Goal: Task Accomplishment & Management: Manage account settings

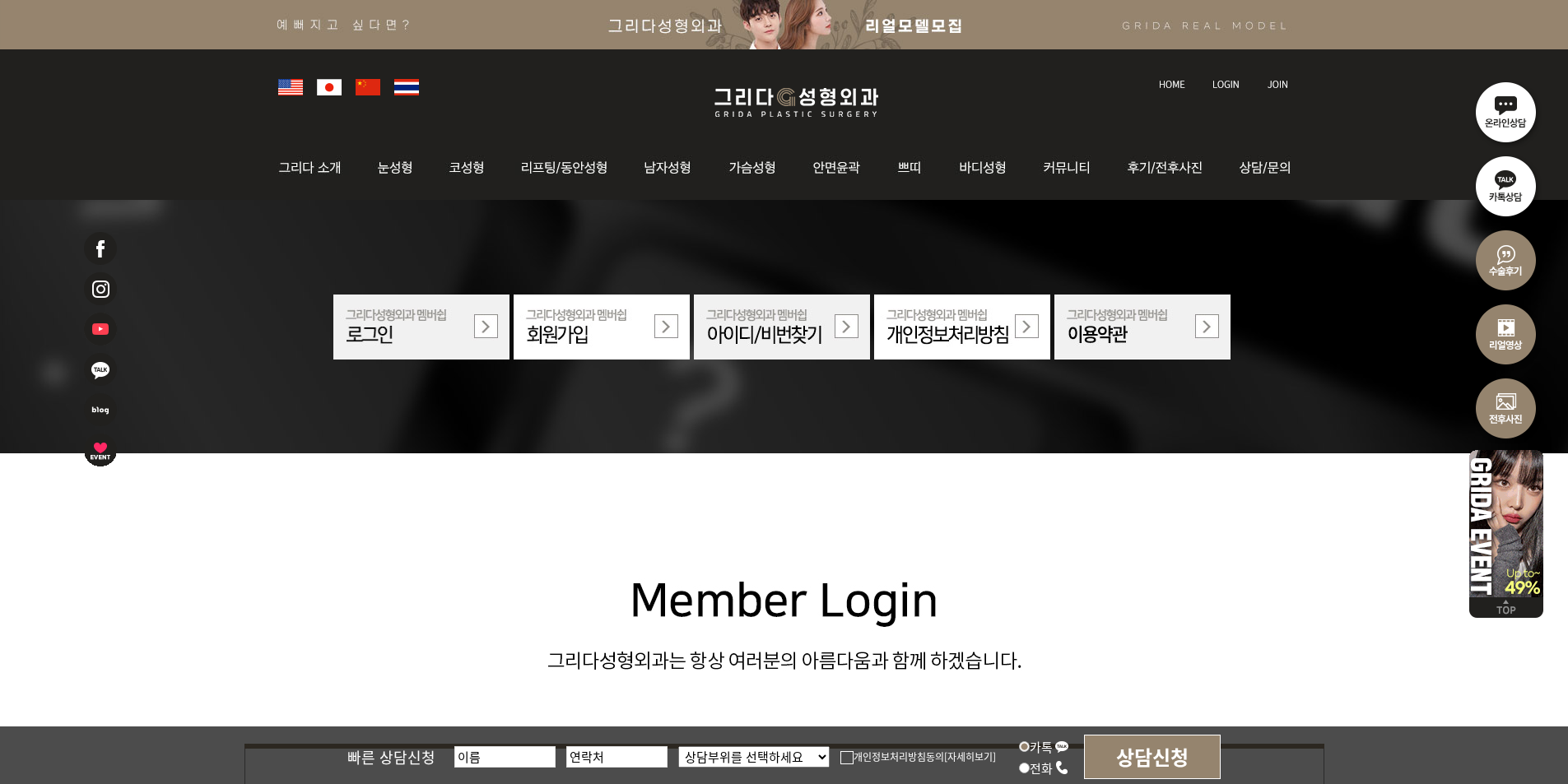
click at [1220, 78] on link at bounding box center [1227, 69] width 46 height 23
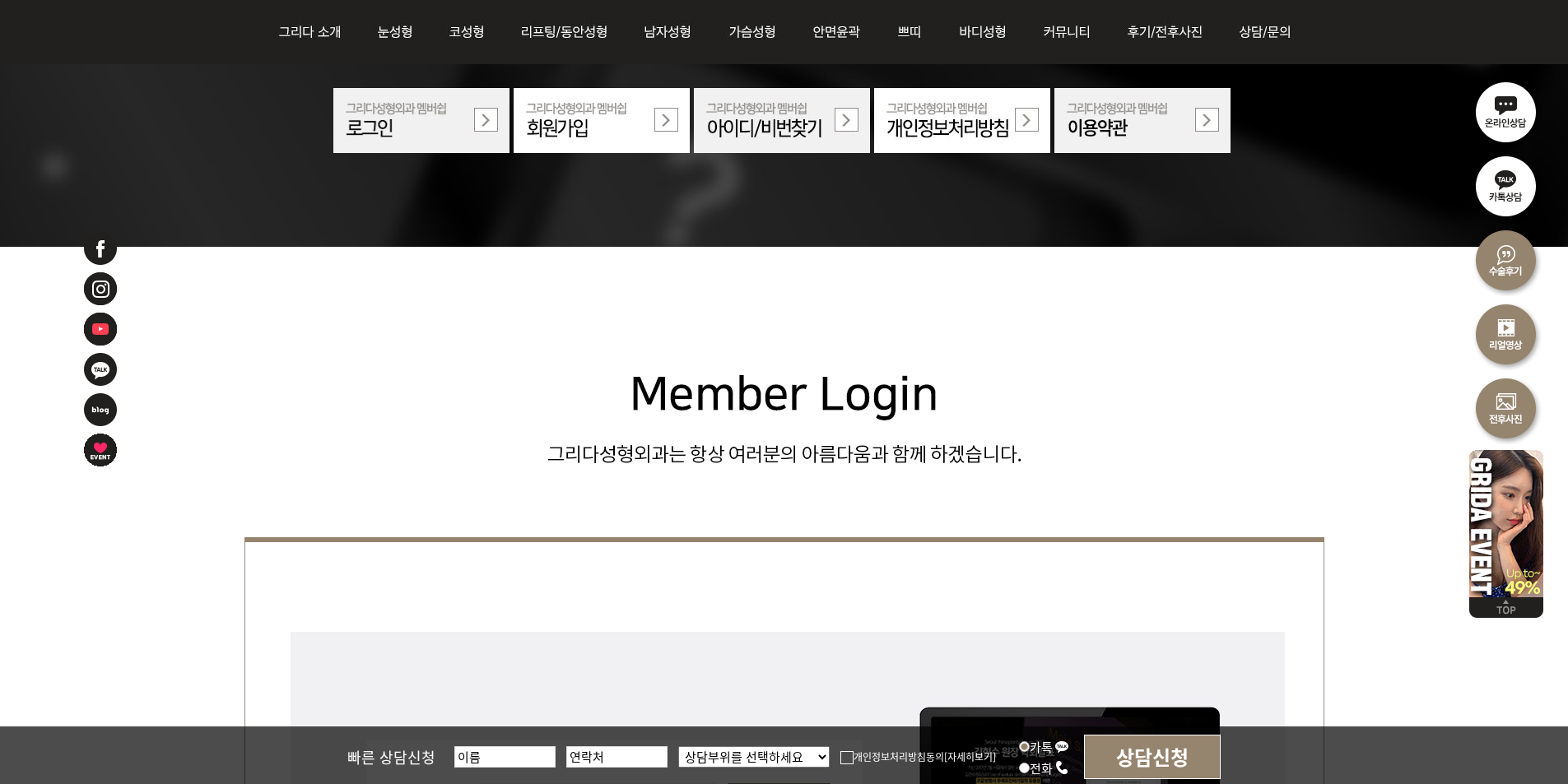
scroll to position [494, 0]
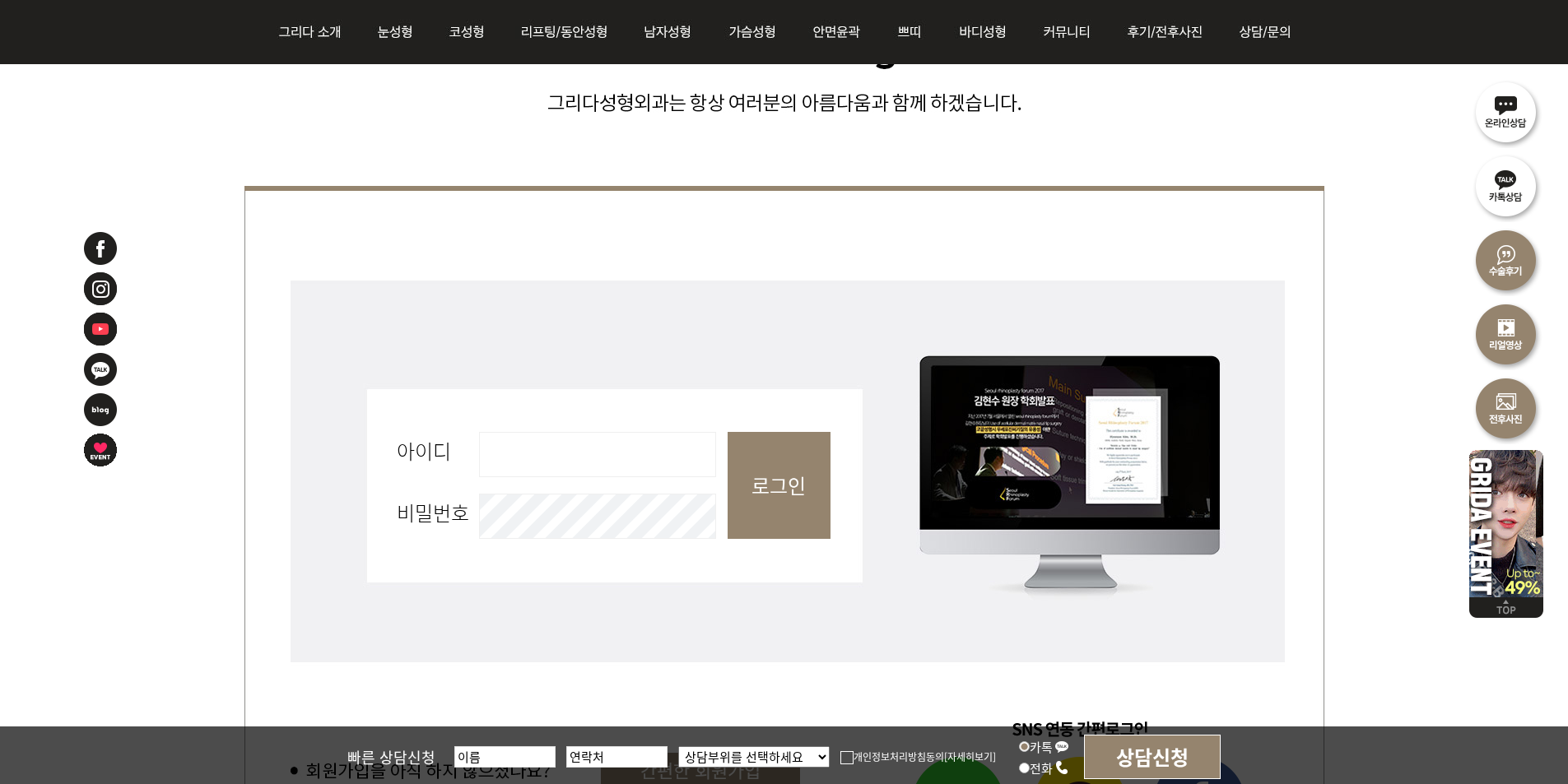
click at [522, 446] on input "아이디 필수" at bounding box center [598, 454] width 237 height 45
type input "admin"
click at [768, 491] on input "로그인" at bounding box center [779, 485] width 103 height 107
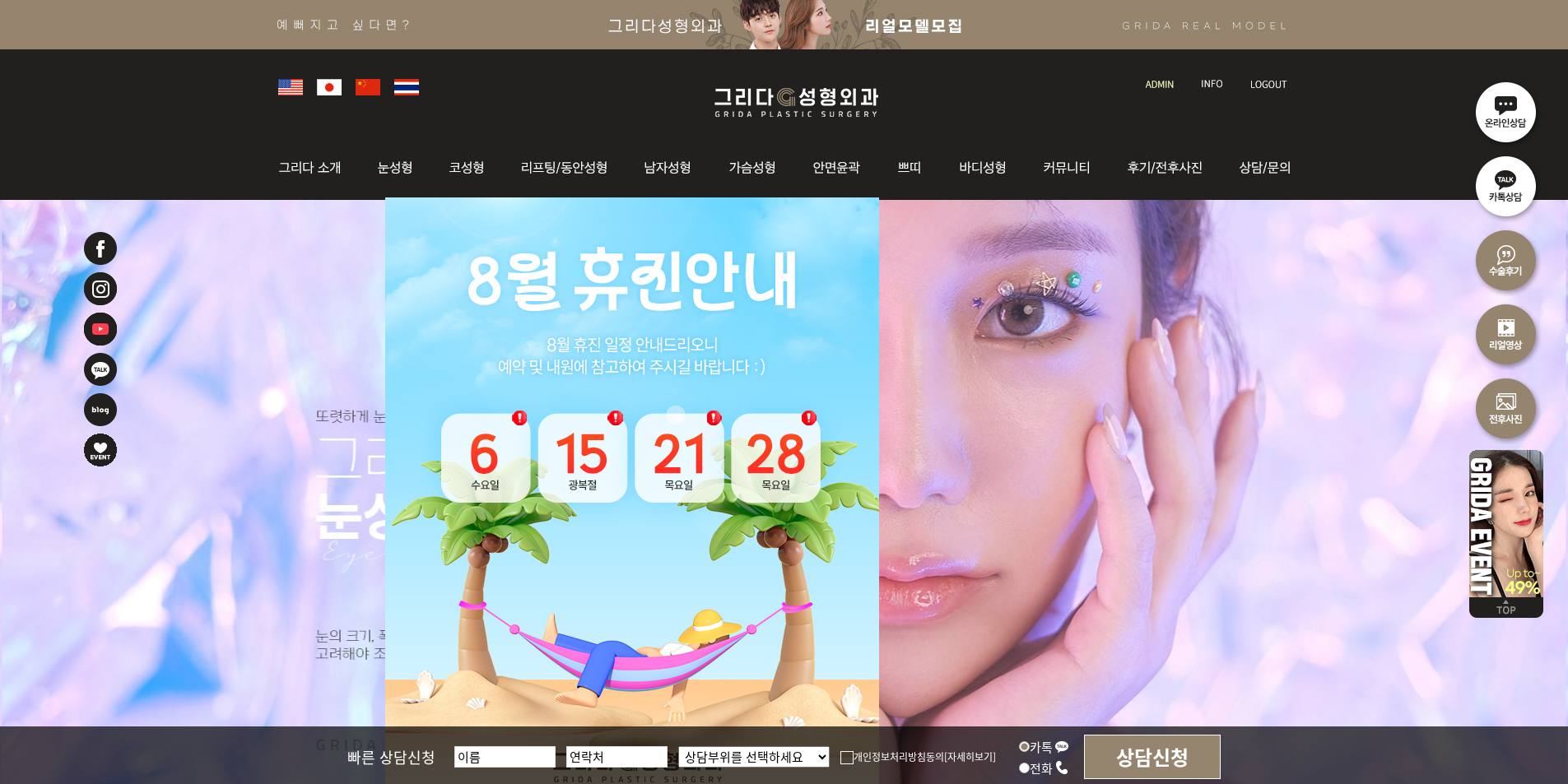
click at [1169, 78] on link at bounding box center [1161, 69] width 47 height 23
